Goal: Find specific page/section: Find specific page/section

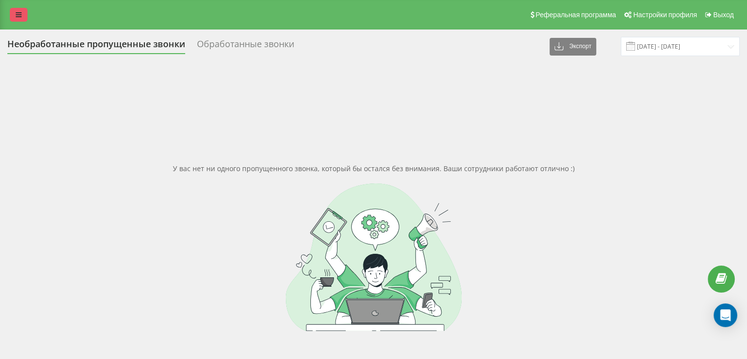
drag, startPoint x: 0, startPoint y: 0, endPoint x: 26, endPoint y: 18, distance: 31.1
click at [26, 18] on link at bounding box center [19, 15] width 18 height 14
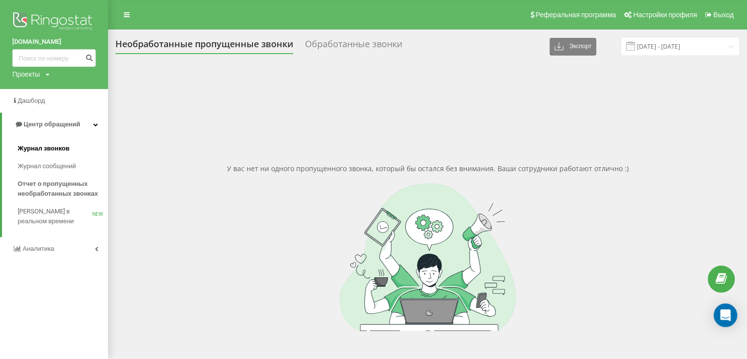
click at [51, 145] on span "Журнал звонков" at bounding box center [44, 148] width 52 height 10
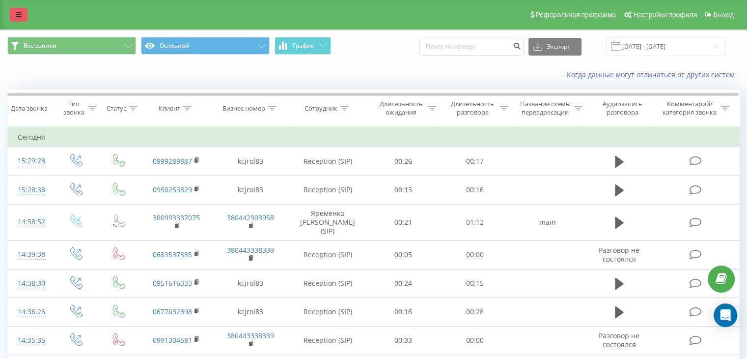
click at [18, 10] on link at bounding box center [19, 15] width 18 height 14
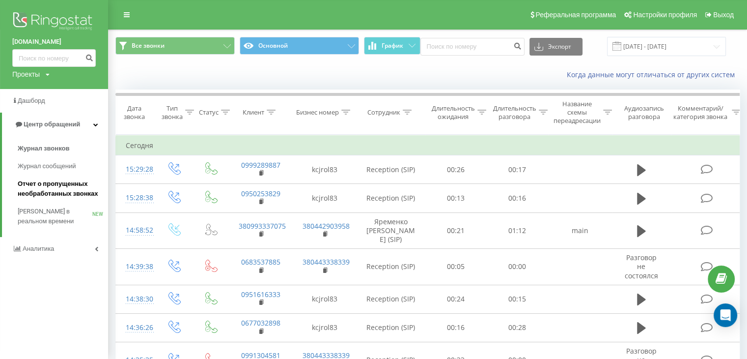
click at [41, 178] on link "Отчет о пропущенных необработанных звонках" at bounding box center [63, 189] width 90 height 28
